Goal: Book appointment/travel/reservation

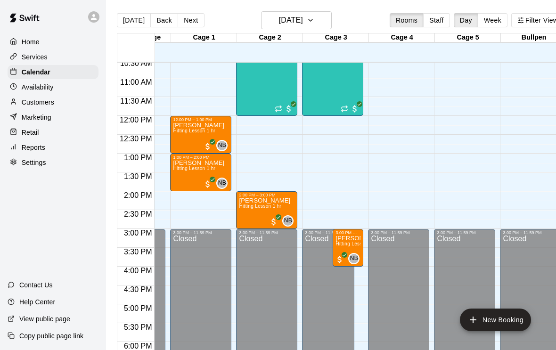
scroll to position [0, 50]
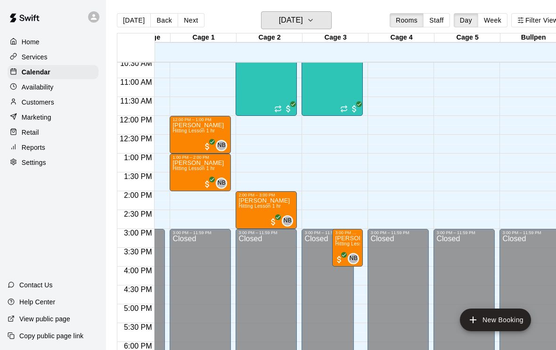
click at [289, 17] on h6 "[DATE]" at bounding box center [291, 20] width 24 height 13
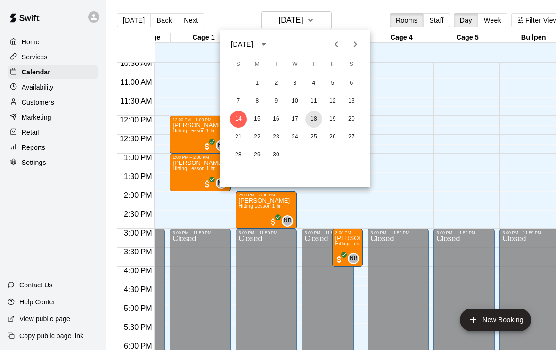
click at [312, 120] on button "18" at bounding box center [313, 119] width 17 height 17
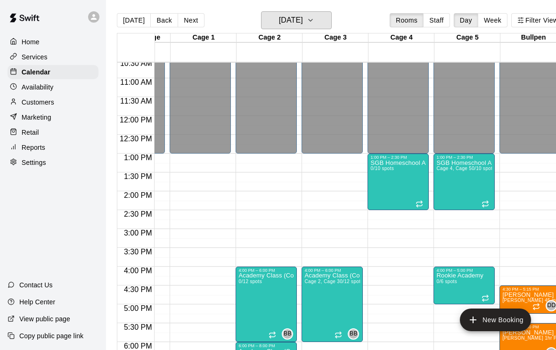
click at [294, 19] on h6 "[DATE]" at bounding box center [291, 20] width 24 height 13
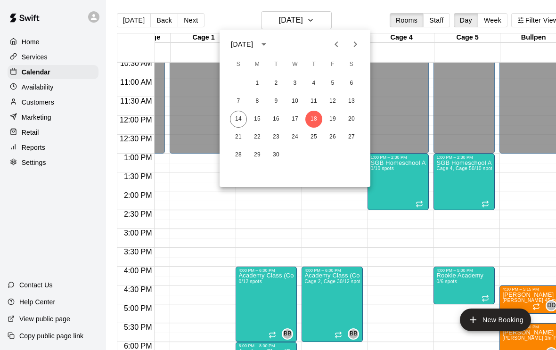
click at [124, 22] on div at bounding box center [278, 175] width 556 height 350
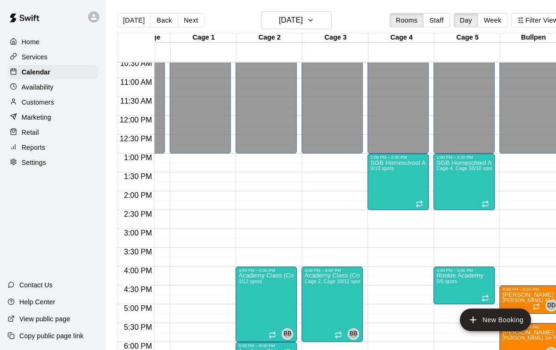
click at [124, 16] on button "[DATE]" at bounding box center [134, 20] width 34 height 14
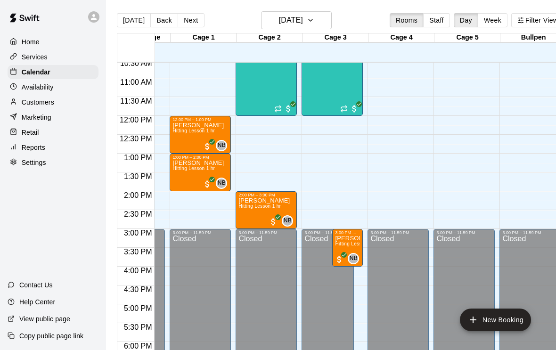
click at [186, 19] on button "Next" at bounding box center [191, 20] width 26 height 14
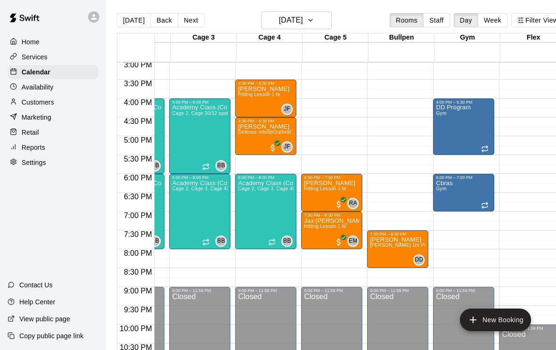
scroll to position [0, 183]
click at [315, 29] on button "[DATE]" at bounding box center [296, 20] width 71 height 18
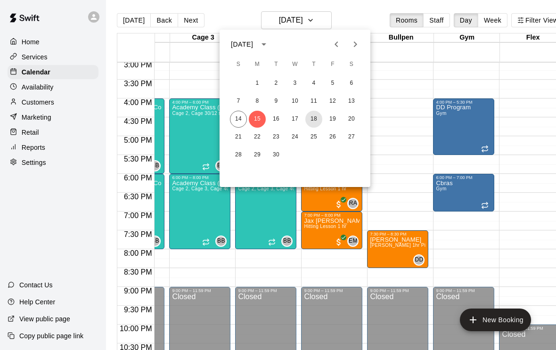
click at [313, 120] on button "18" at bounding box center [313, 119] width 17 height 17
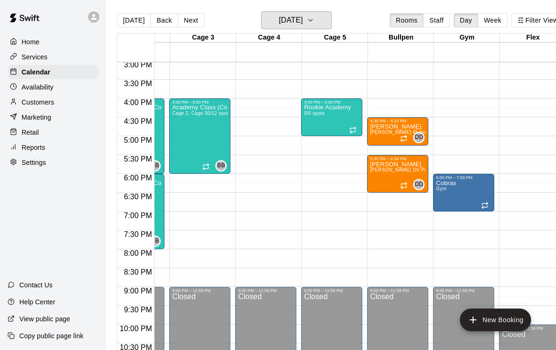
click at [279, 27] on h6 "[DATE]" at bounding box center [291, 20] width 24 height 13
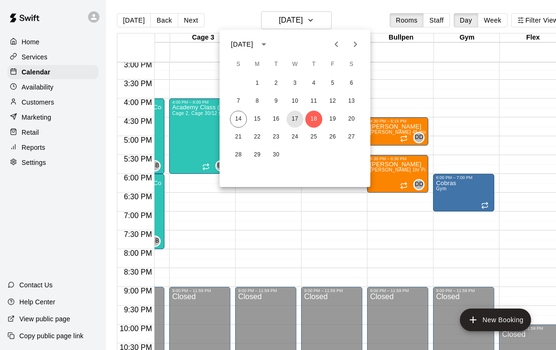
click at [298, 118] on button "17" at bounding box center [294, 119] width 17 height 17
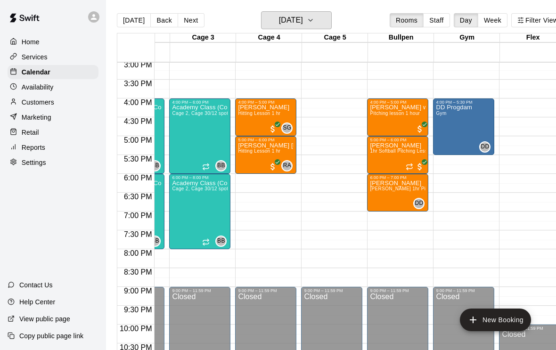
click at [279, 19] on h6 "[DATE]" at bounding box center [291, 20] width 24 height 13
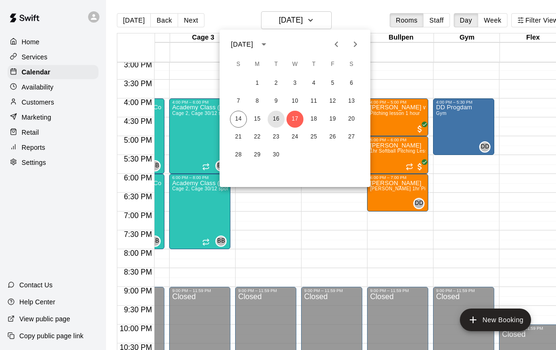
click at [278, 120] on button "16" at bounding box center [275, 119] width 17 height 17
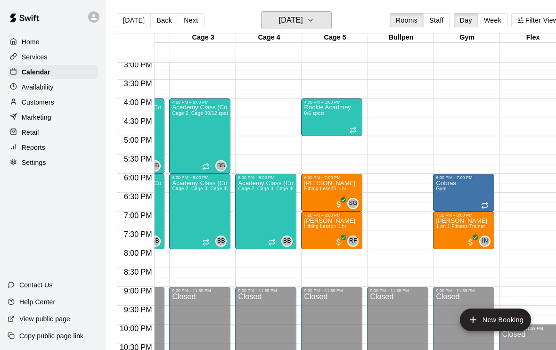
click at [279, 17] on h6 "[DATE]" at bounding box center [291, 20] width 24 height 13
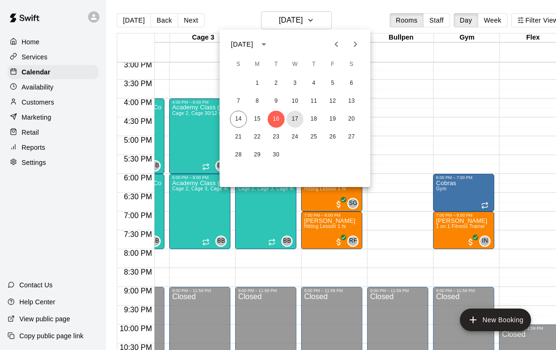
click at [293, 117] on button "17" at bounding box center [294, 119] width 17 height 17
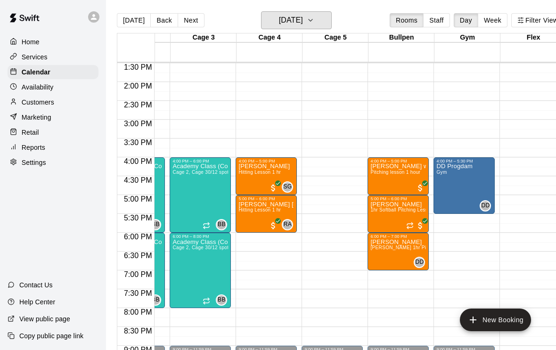
scroll to position [506, 182]
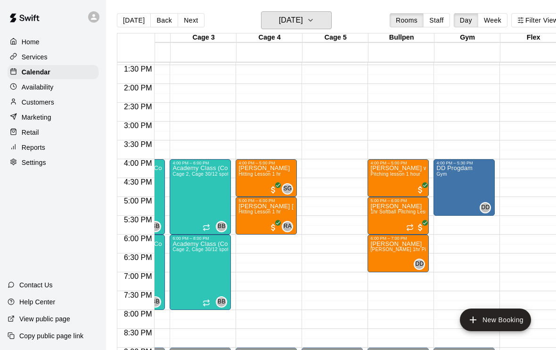
click at [279, 24] on h6 "[DATE]" at bounding box center [291, 20] width 24 height 13
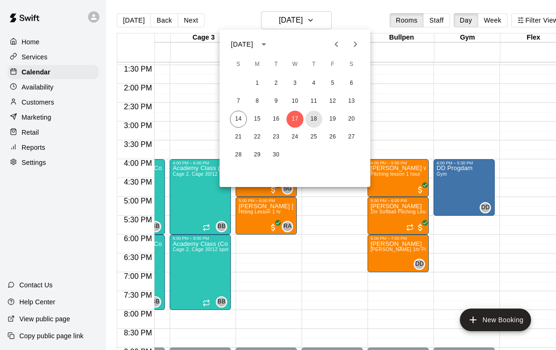
click at [312, 121] on button "18" at bounding box center [313, 119] width 17 height 17
